Goal: Task Accomplishment & Management: Manage account settings

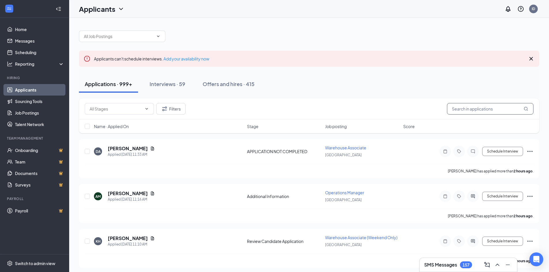
click at [476, 109] on input "text" at bounding box center [490, 109] width 86 height 12
click at [476, 109] on input "s" at bounding box center [490, 109] width 86 height 12
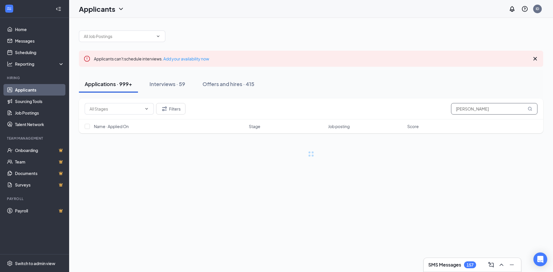
type input "smith"
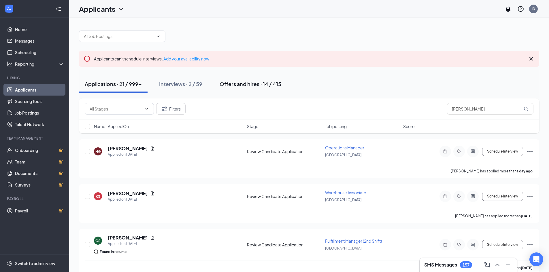
click at [285, 88] on button "Offers and hires · 14 / 415" at bounding box center [250, 83] width 73 height 17
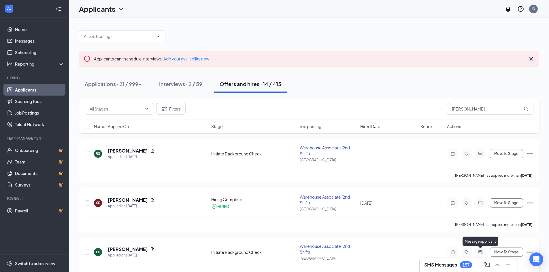
click at [478, 254] on icon "ActiveChat" at bounding box center [480, 252] width 7 height 5
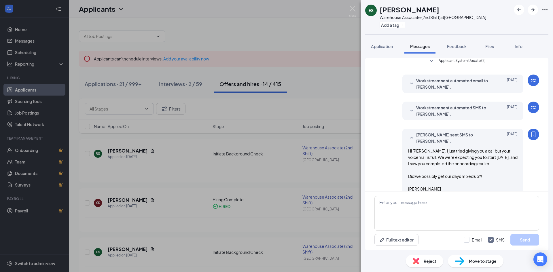
scroll to position [270, 0]
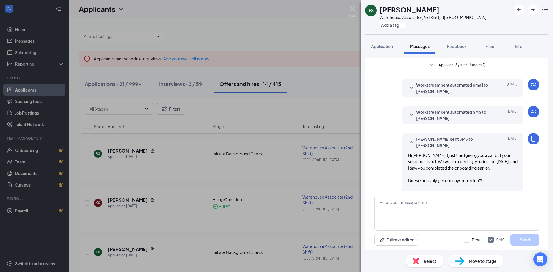
scroll to position [304, 0]
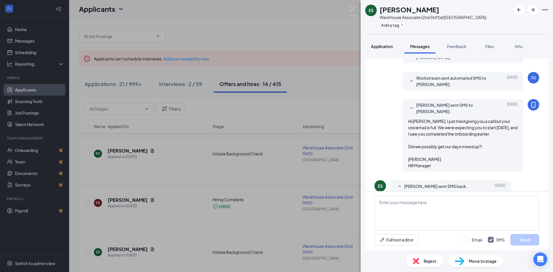
click at [380, 52] on button "Application" at bounding box center [381, 46] width 33 height 14
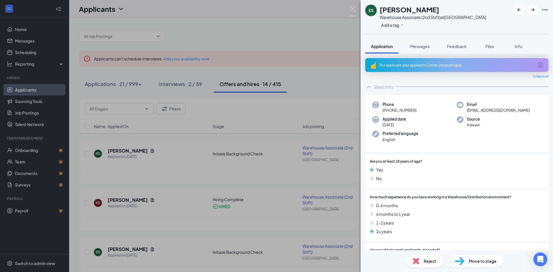
drag, startPoint x: 422, startPoint y: 111, endPoint x: 379, endPoint y: 112, distance: 43.5
click at [379, 112] on div "Phone +1 (443) 487-7684" at bounding box center [415, 108] width 84 height 12
copy div "Phone +1 (443) 487-7684"
click at [409, 114] on div "Phone +1 (443) 487-7684 Email jeremiahsmithh9820@gmail.com Applied date Aug 15 …" at bounding box center [456, 123] width 183 height 57
drag, startPoint x: 419, startPoint y: 112, endPoint x: 382, endPoint y: 113, distance: 36.9
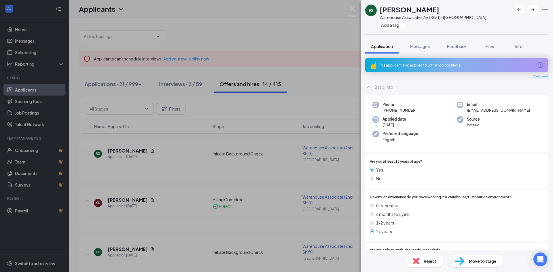
click at [382, 113] on div "Phone [PHONE_NUMBER]" at bounding box center [415, 108] width 84 height 12
copy span "[PHONE_NUMBER]"
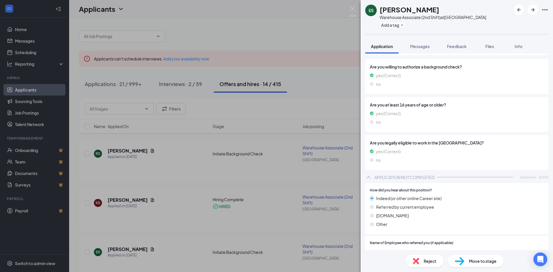
scroll to position [74, 0]
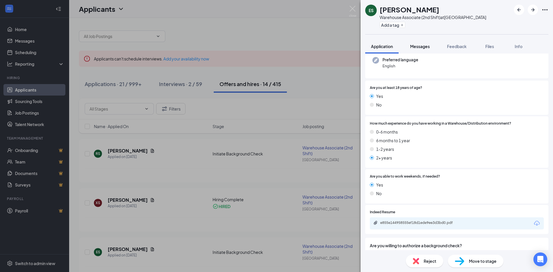
click at [420, 48] on span "Messages" at bounding box center [420, 46] width 20 height 5
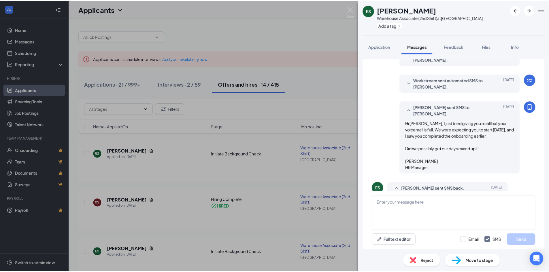
scroll to position [304, 0]
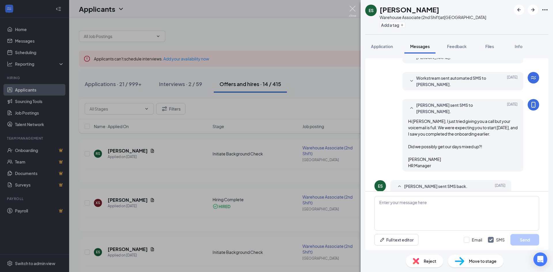
click at [355, 12] on img at bounding box center [352, 11] width 7 height 11
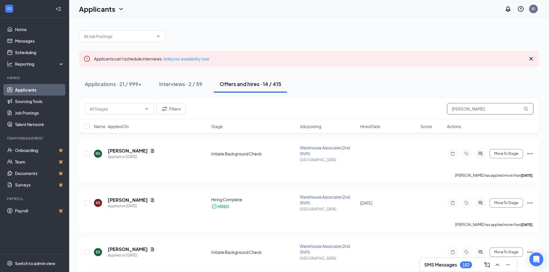
drag, startPoint x: 466, startPoint y: 112, endPoint x: 439, endPoint y: 114, distance: 27.5
click at [439, 114] on div "Filters smith" at bounding box center [309, 109] width 449 height 12
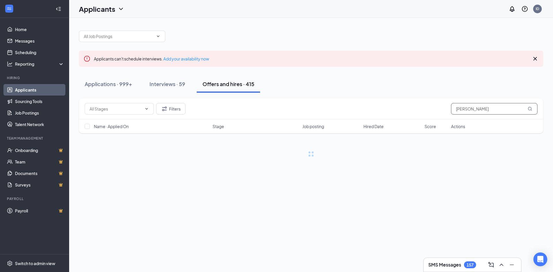
type input "pena"
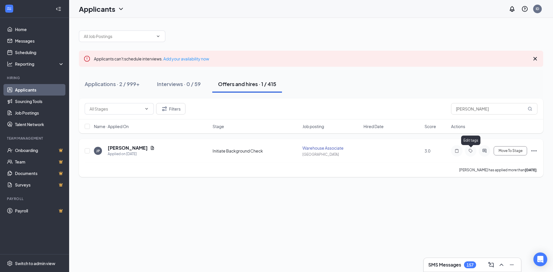
click at [479, 150] on div at bounding box center [485, 151] width 12 height 12
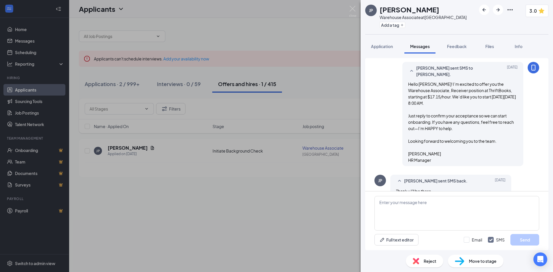
scroll to position [210, 0]
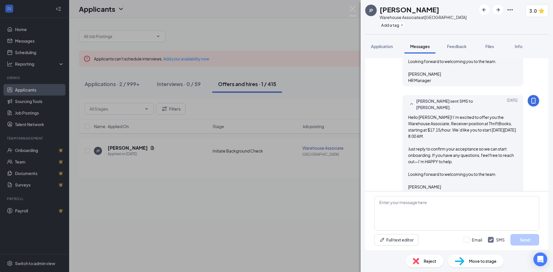
scroll to position [177, 0]
click at [354, 10] on img at bounding box center [352, 11] width 7 height 11
